Goal: Task Accomplishment & Management: Manage account settings

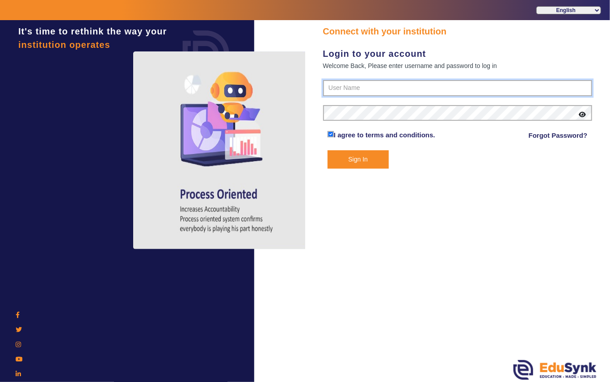
type input "7685859009"
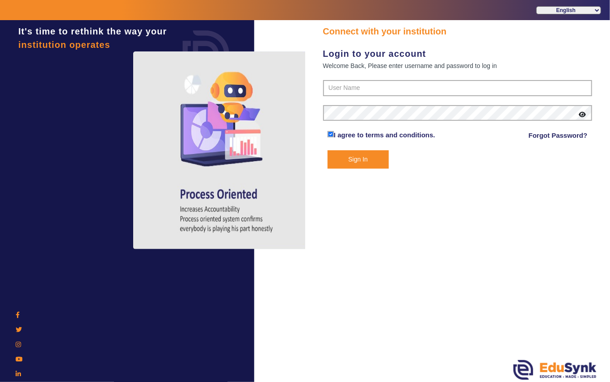
type input "7685859009"
